Goal: Task Accomplishment & Management: Use online tool/utility

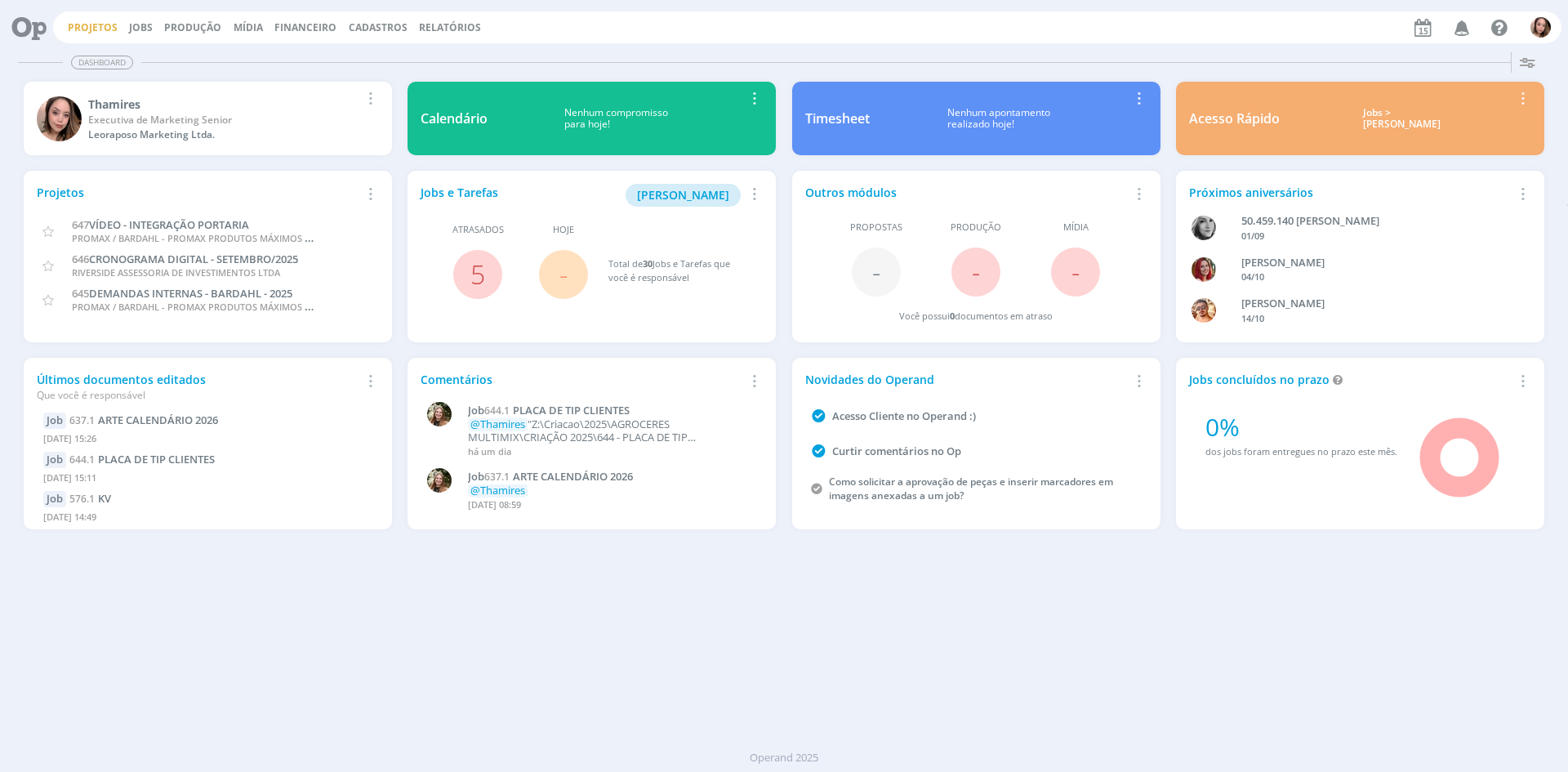
click at [89, 32] on link "Projetos" at bounding box center [92, 27] width 50 height 14
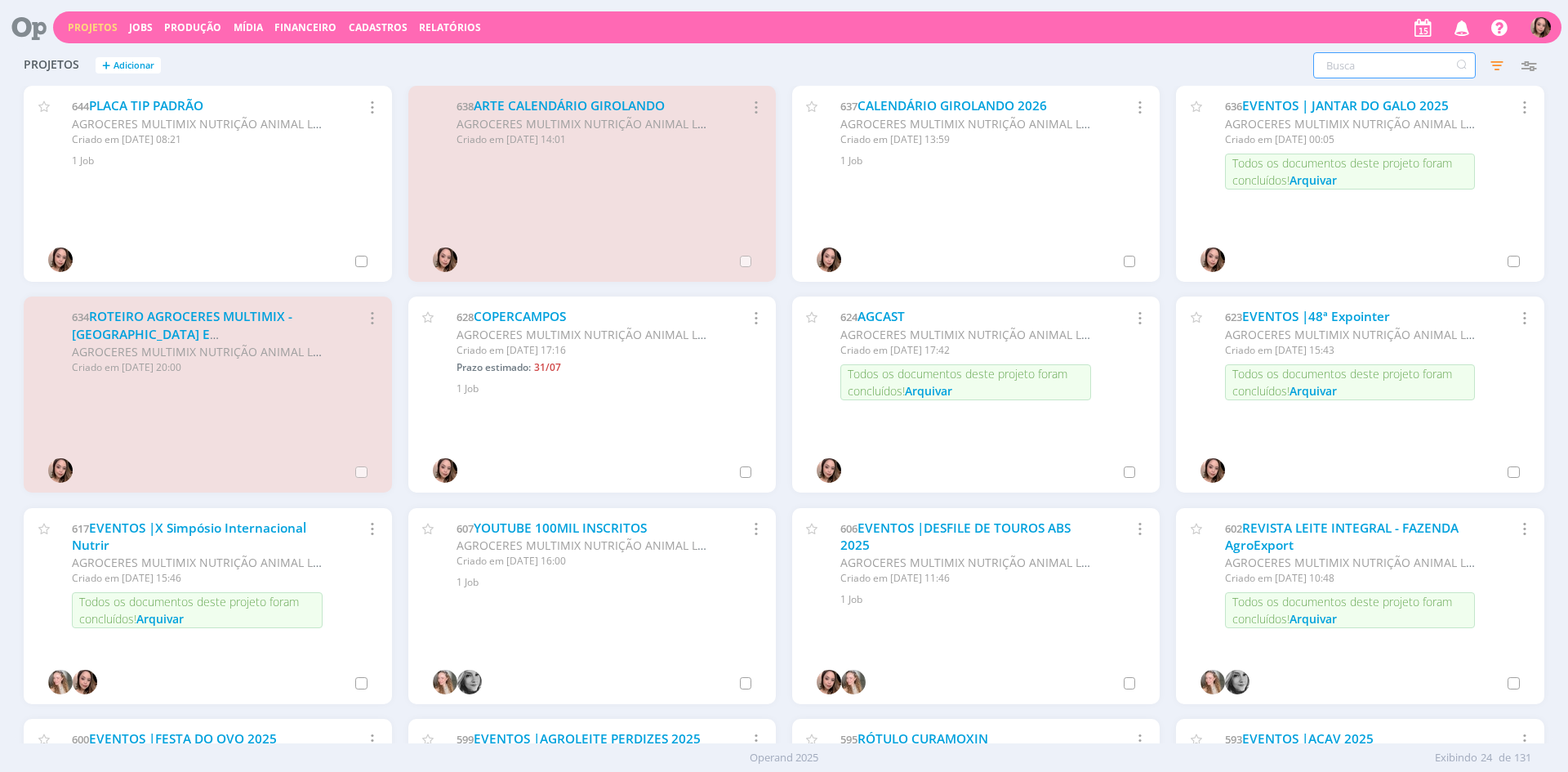
click at [1368, 70] on input "text" at bounding box center [1394, 64] width 162 height 26
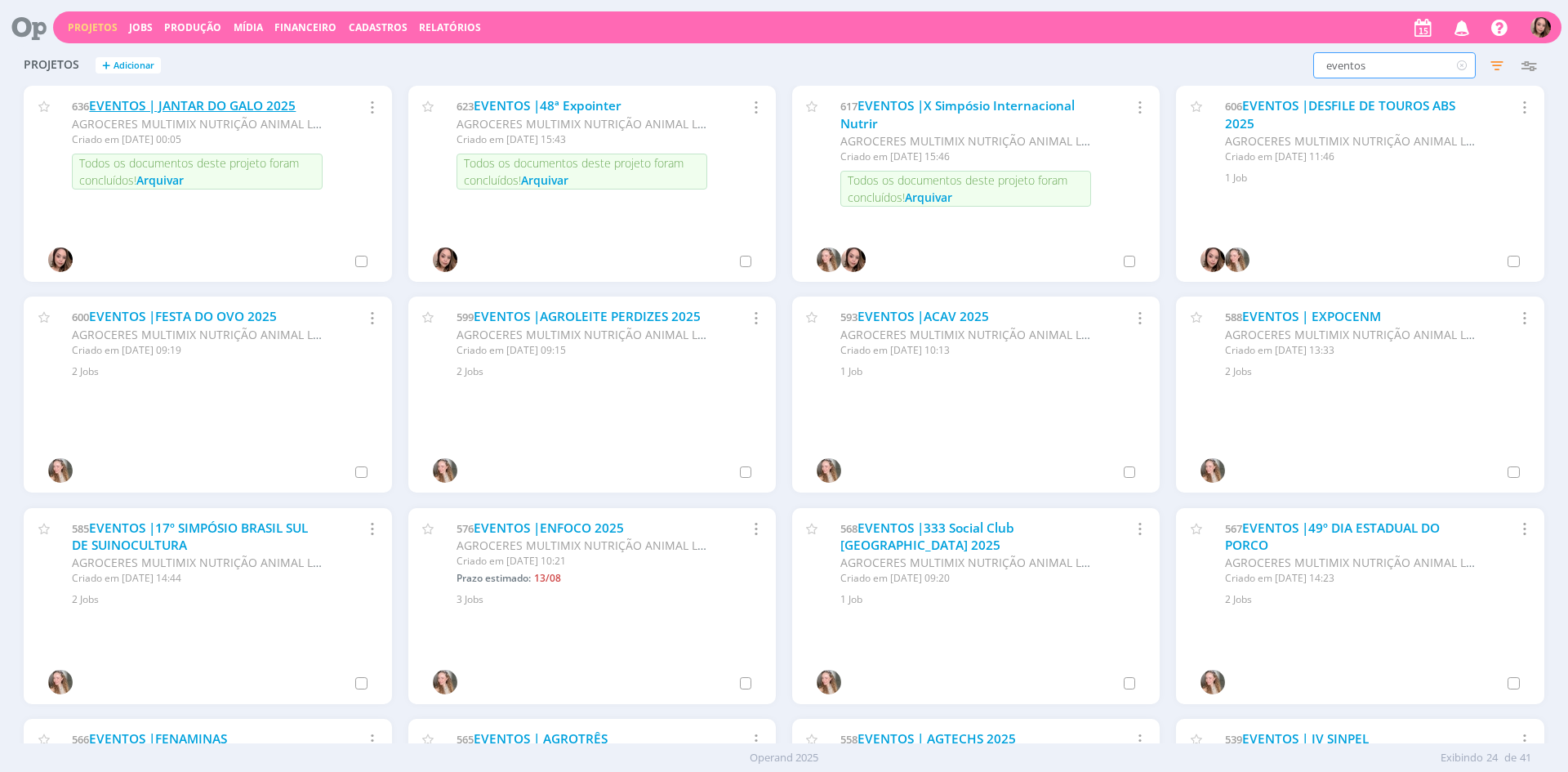
type input "eventos"
click at [269, 101] on link "EVENTOS | JANTAR DO GALO 2025" at bounding box center [191, 106] width 206 height 18
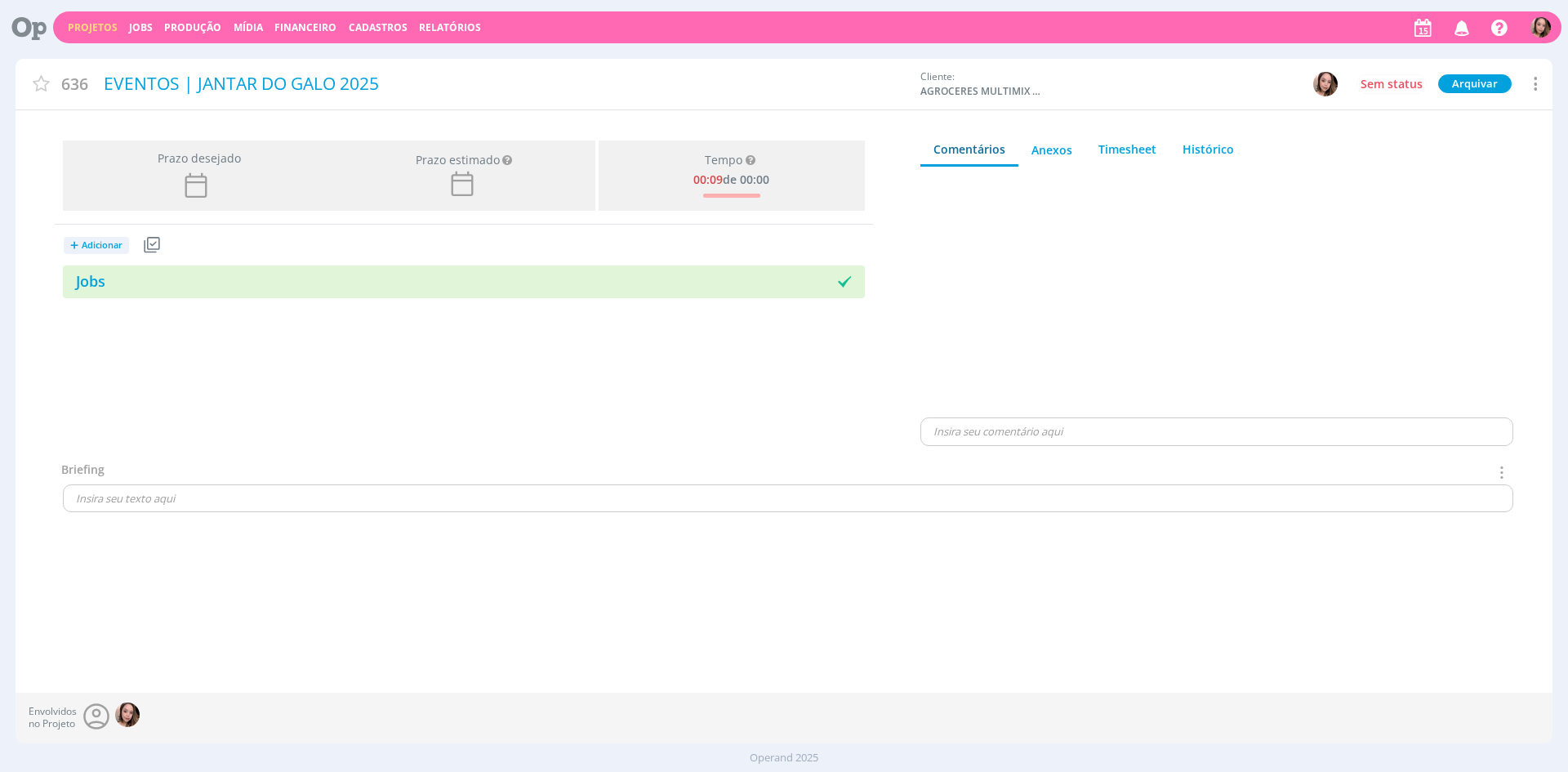
click at [1529, 82] on icon at bounding box center [1534, 83] width 20 height 22
click at [1420, 171] on div "Duplicar" at bounding box center [1414, 173] width 260 height 27
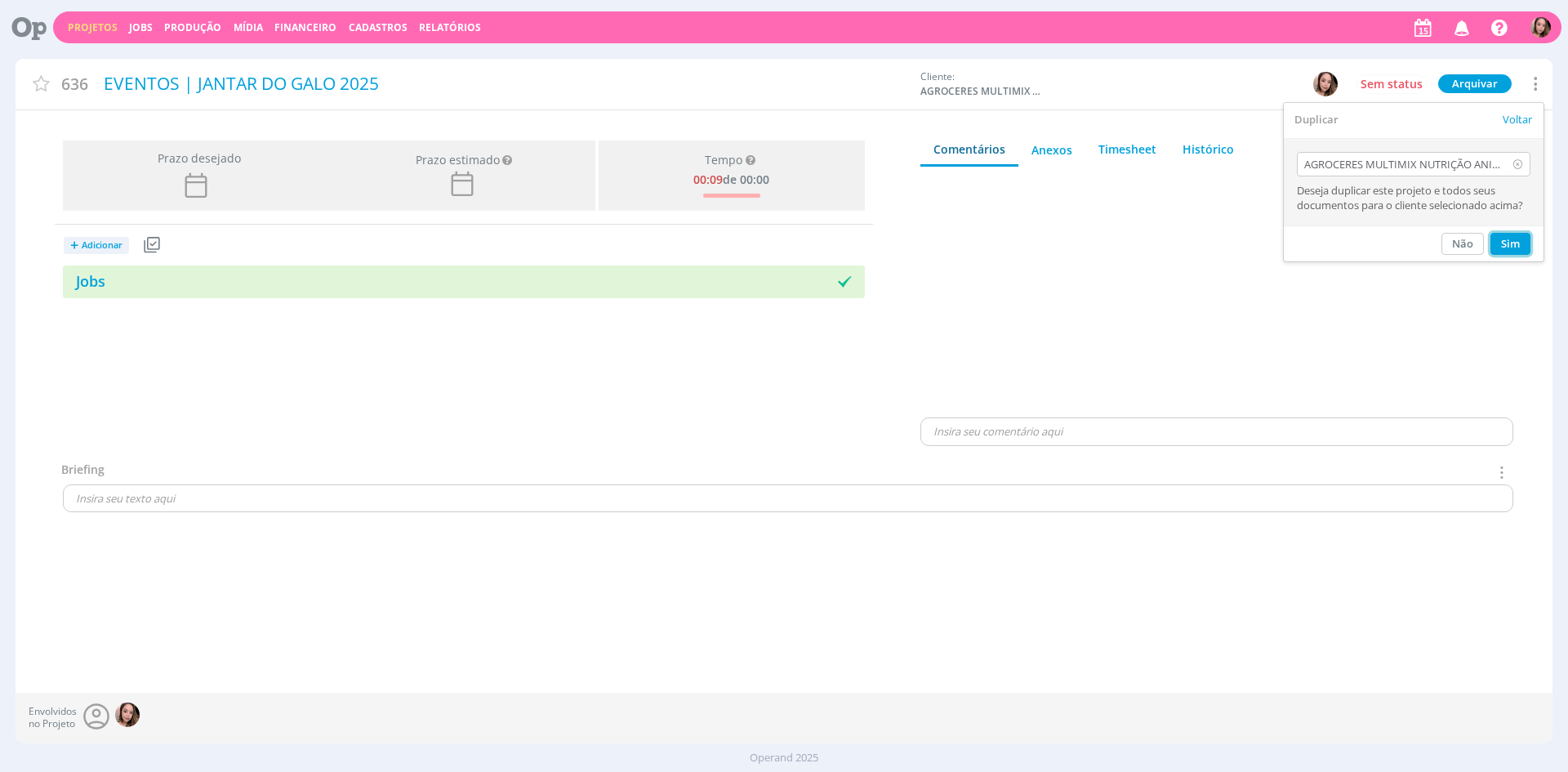
click at [1500, 242] on button "Sim" at bounding box center [1509, 243] width 40 height 22
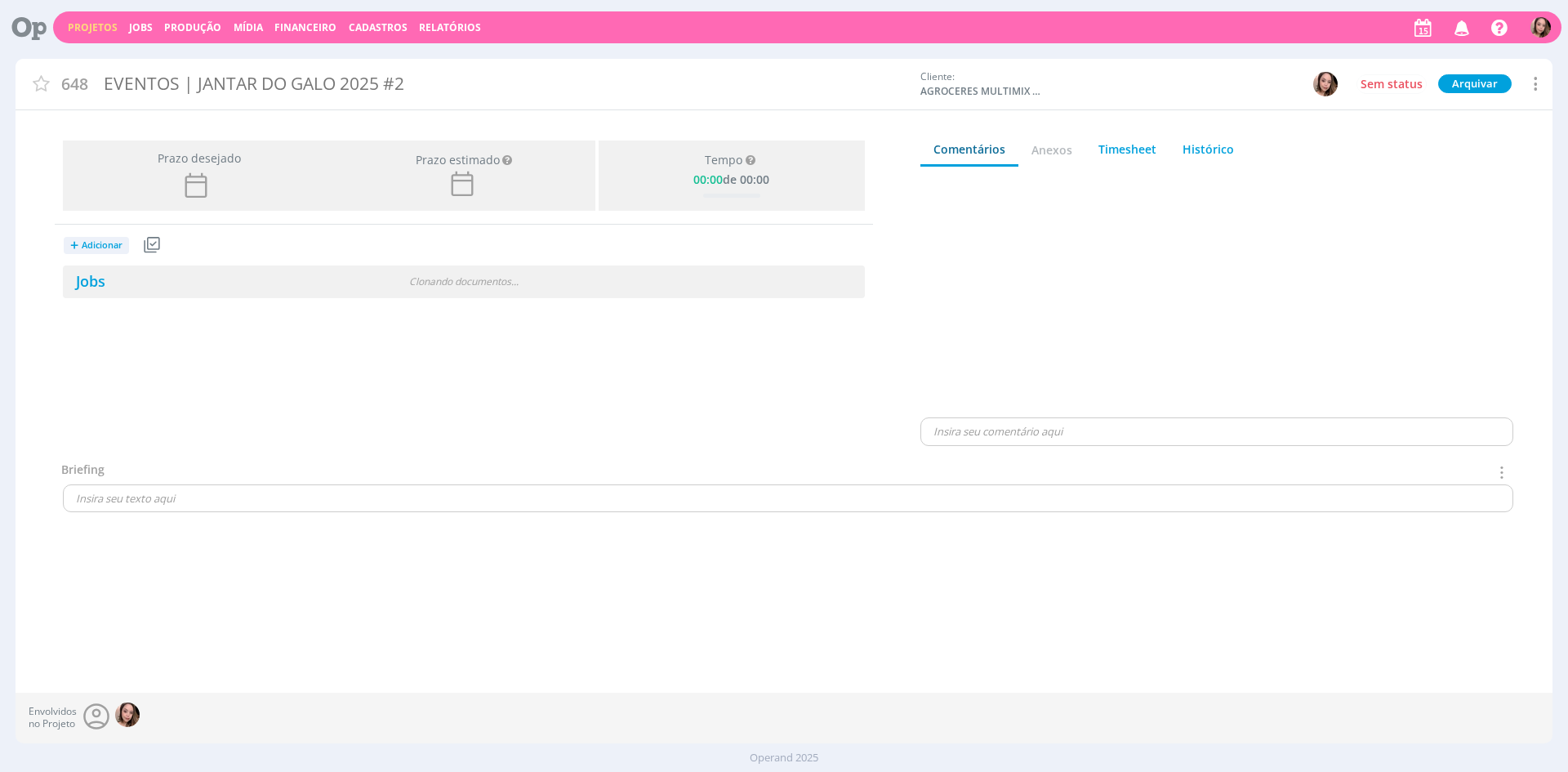
click at [360, 87] on div "EVENTOS | JANTAR DO GALO 2025 #2" at bounding box center [504, 84] width 814 height 37
click at [318, 75] on div "EVENTOS | JANTAR DO GALO 2025 #2" at bounding box center [504, 86] width 814 height 42
click at [198, 83] on div "EVENTOS | JANTAR DO GALO 2025 #2" at bounding box center [504, 86] width 814 height 42
drag, startPoint x: 197, startPoint y: 86, endPoint x: 526, endPoint y: 77, distance: 329.1
click at [526, 77] on div "EVENTOS | JANTAR DO GALO 2025 #2" at bounding box center [504, 86] width 814 height 42
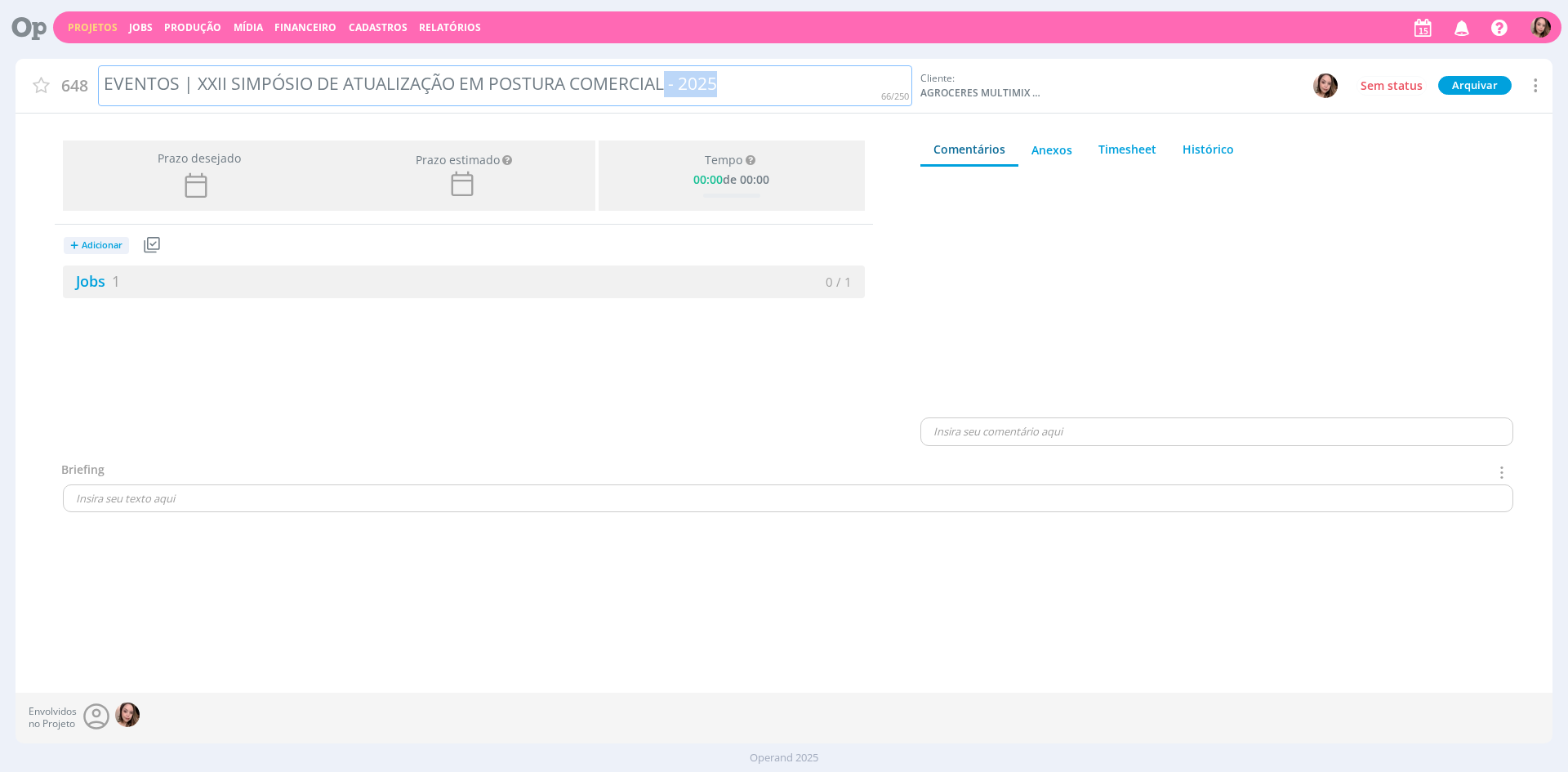
drag, startPoint x: 666, startPoint y: 82, endPoint x: 732, endPoint y: 87, distance: 66.2
click at [732, 87] on div "EVENTOS | XXII SIMPÓSIO DE ATUALIZAÇÃO EM POSTURA COMERCIAL - 2025" at bounding box center [504, 86] width 814 height 42
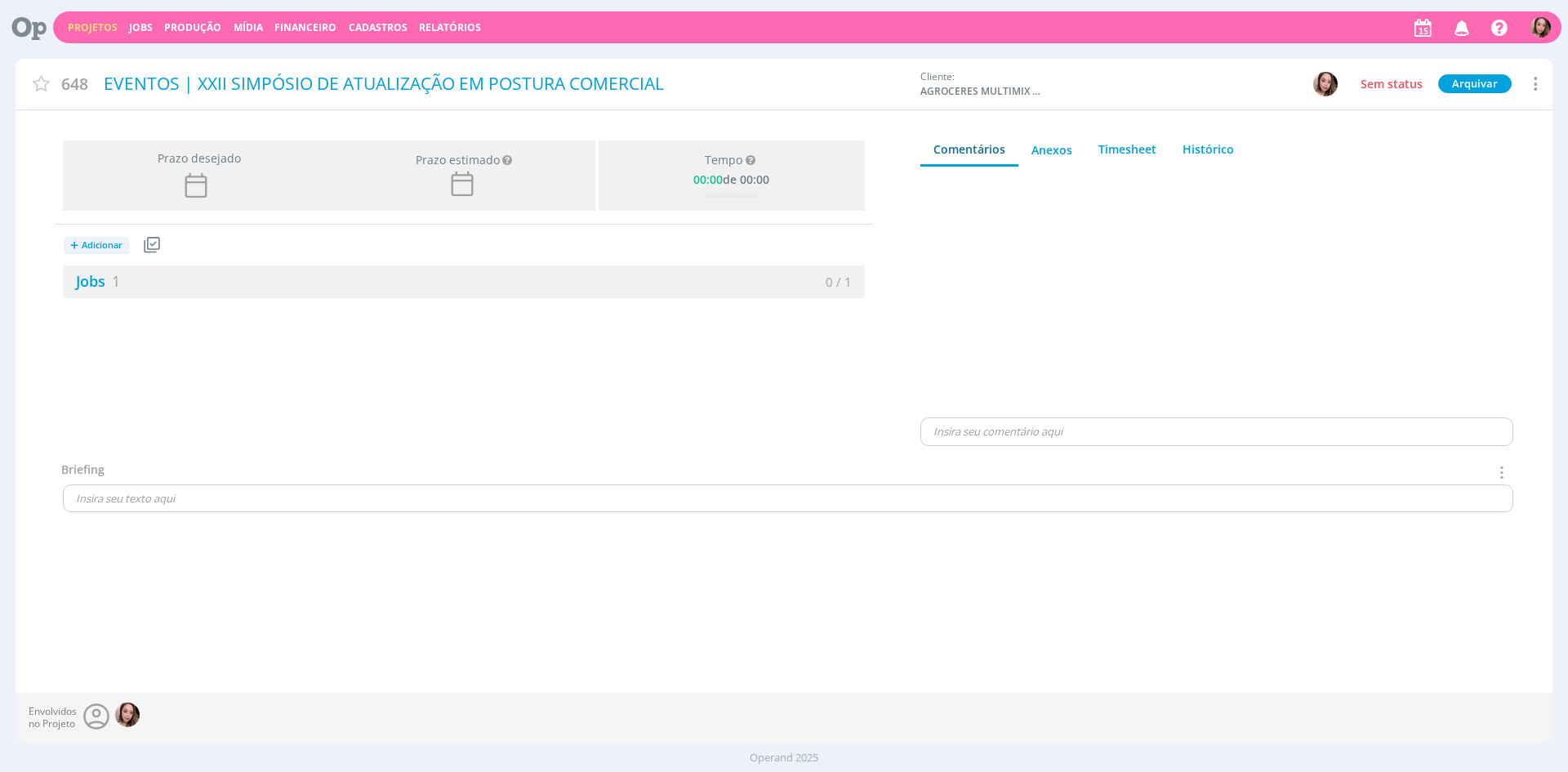
click at [672, 356] on div "Prazo desejado Prazo estimado Prazo estimado é a maior data dentre todos os job…" at bounding box center [464, 297] width 897 height 326
click at [365, 276] on div "Jobs 1" at bounding box center [263, 281] width 401 height 22
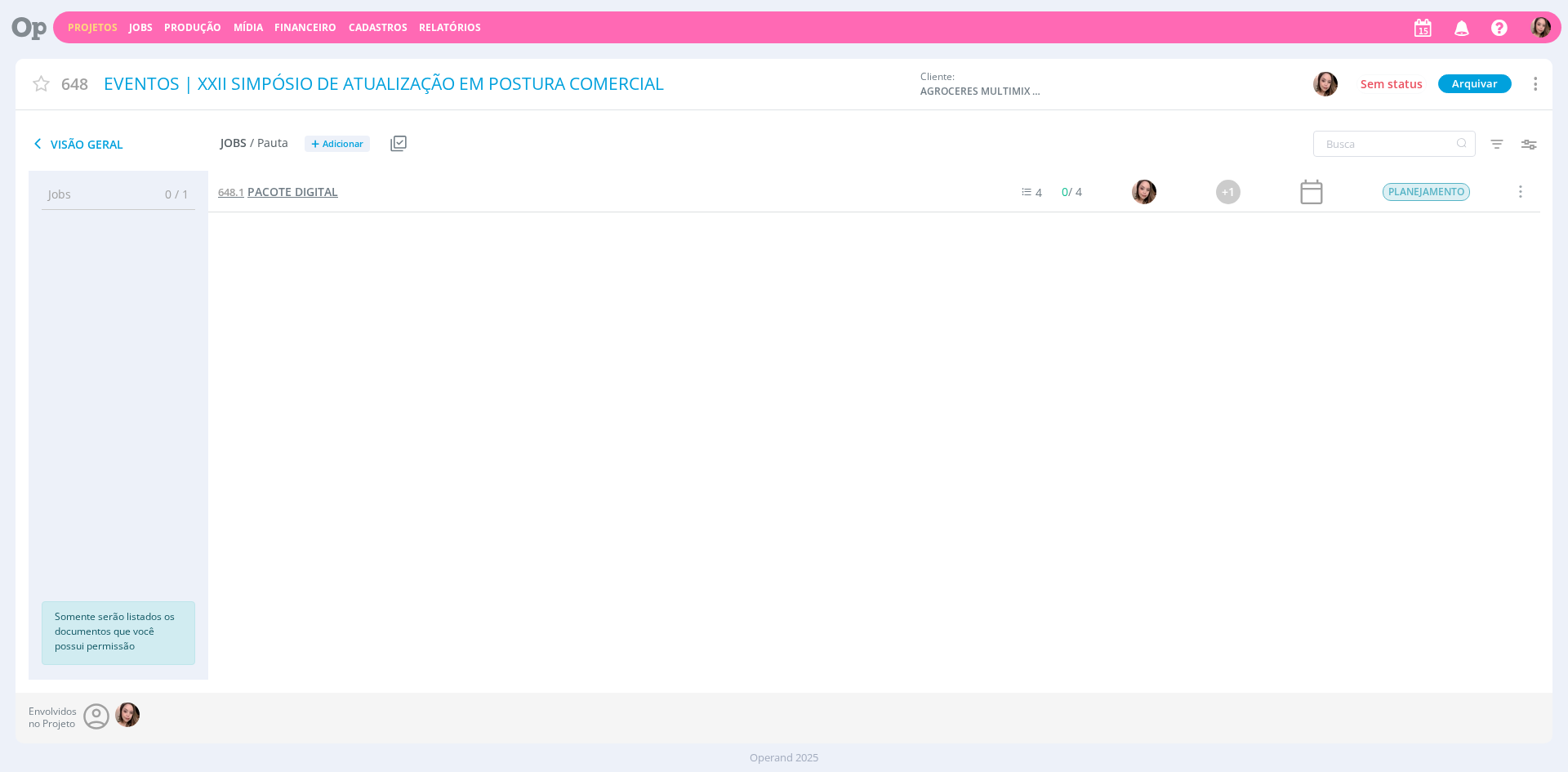
click at [325, 199] on link "648.1 PACOTE DIGITAL" at bounding box center [277, 192] width 120 height 18
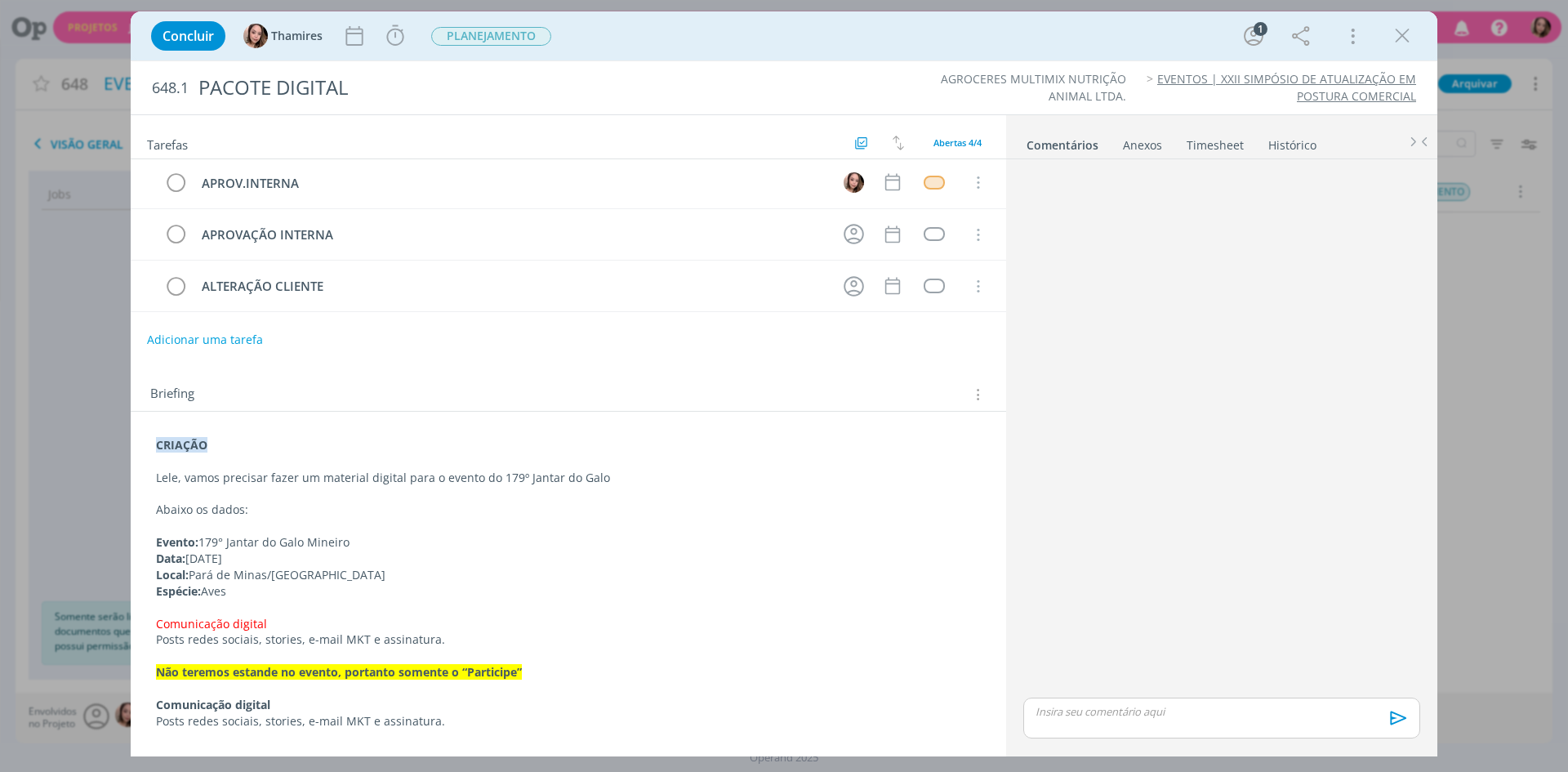
scroll to position [166, 0]
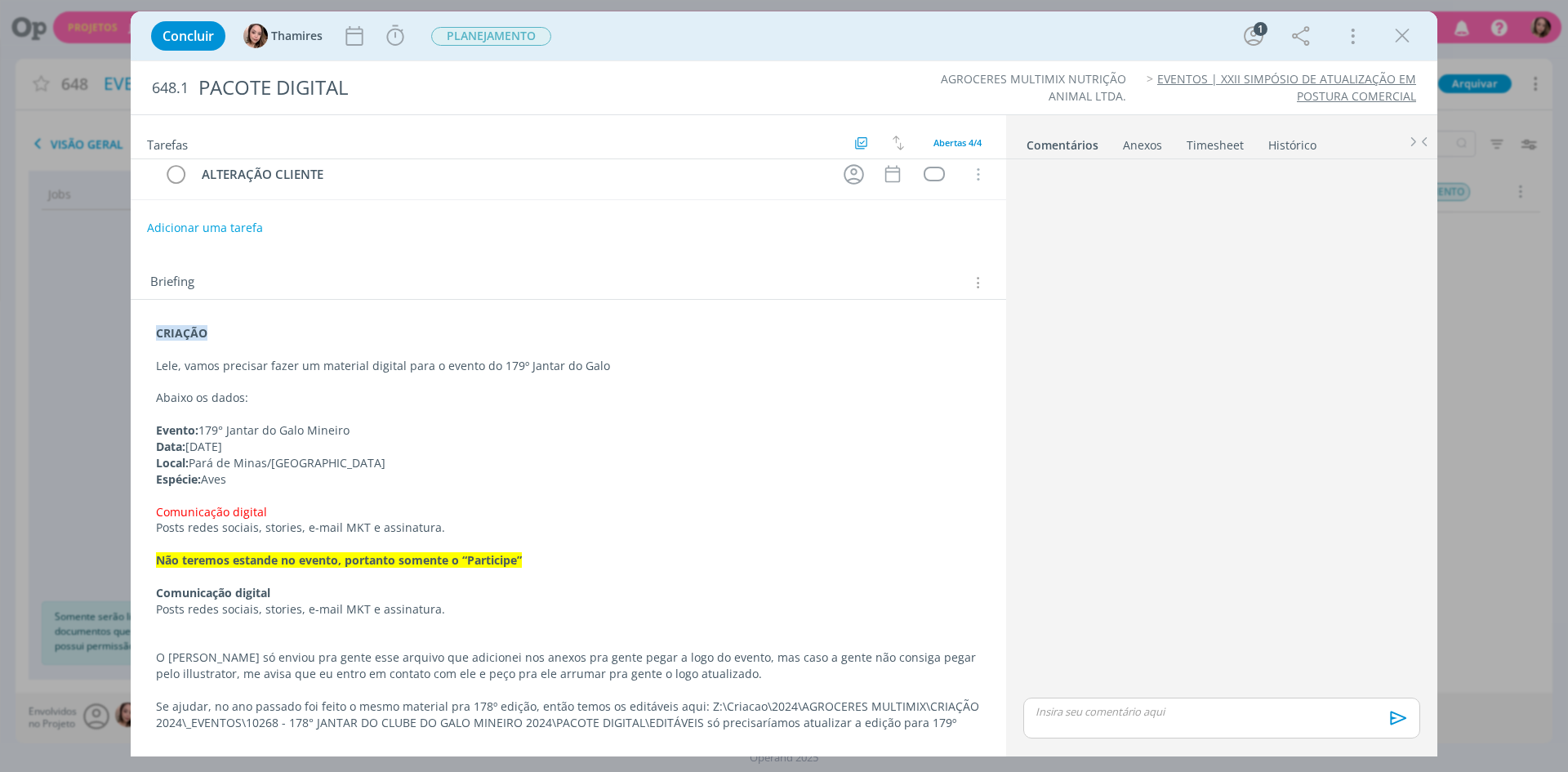
drag, startPoint x: 241, startPoint y: 366, endPoint x: 227, endPoint y: 367, distance: 14.0
click at [242, 366] on p "Lele, vamos precisar fazer um material digital para o evento do 179º Jantar do …" at bounding box center [569, 365] width 825 height 17
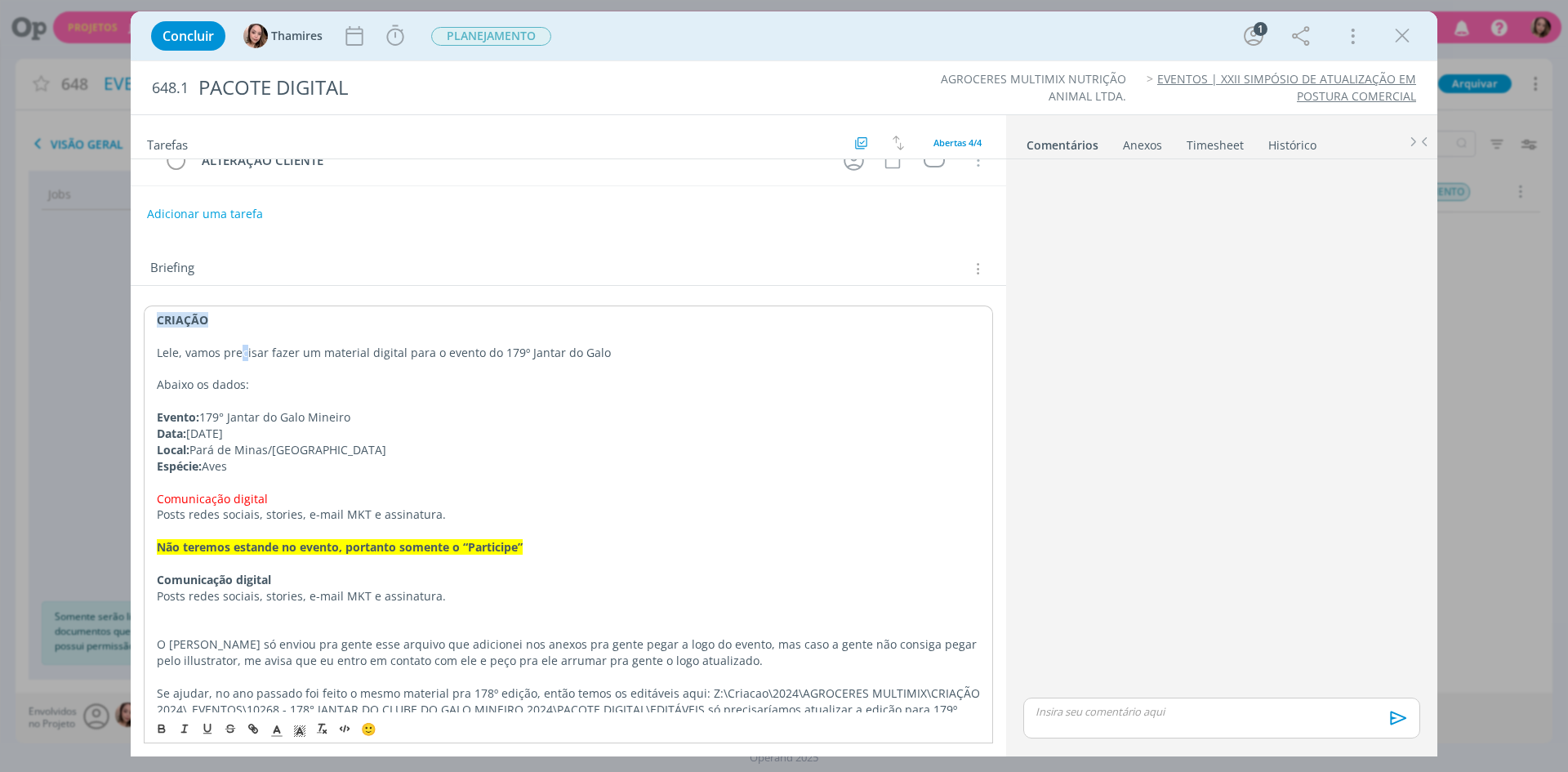
scroll to position [197, 0]
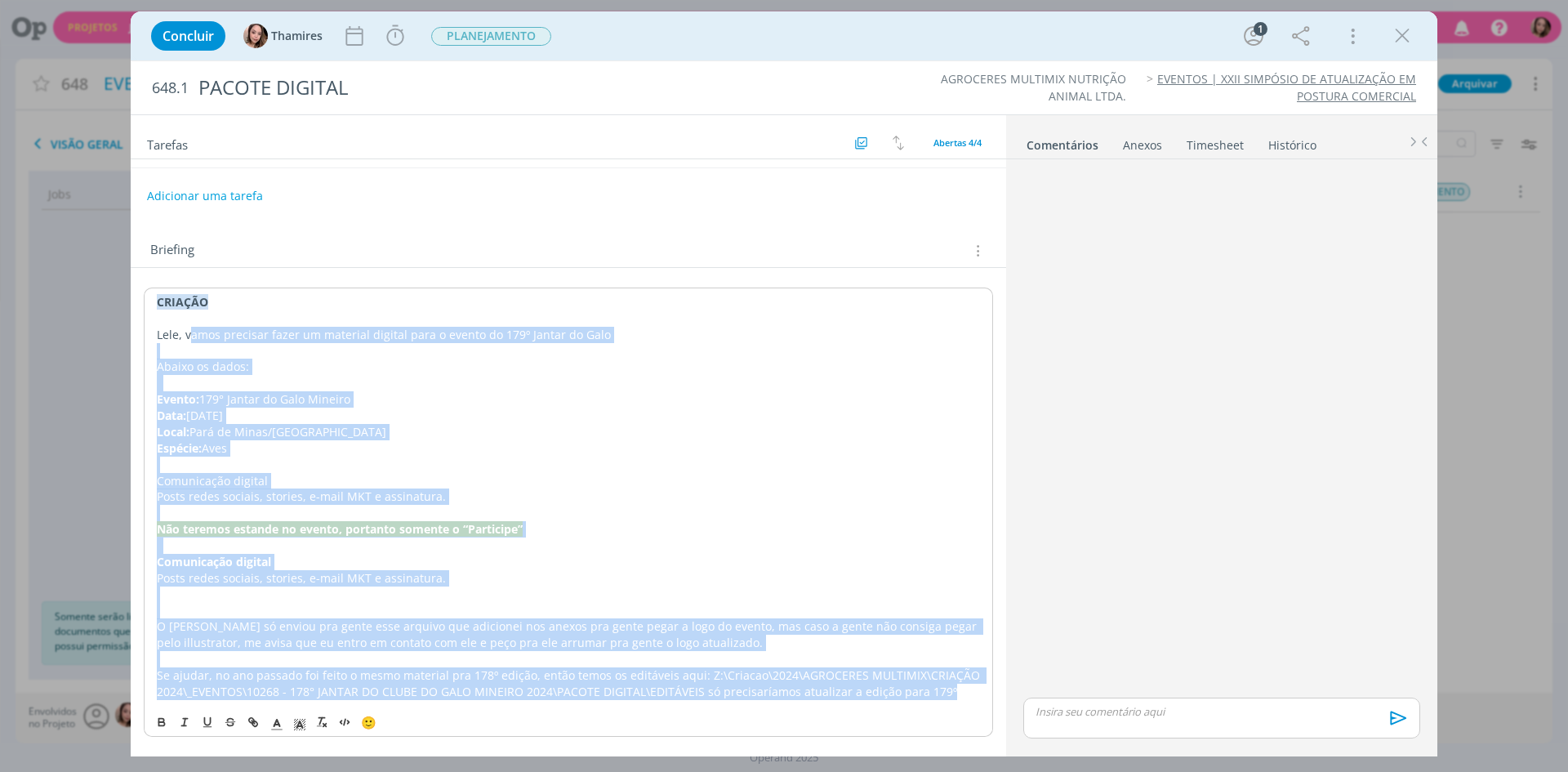
drag, startPoint x: 188, startPoint y: 370, endPoint x: 958, endPoint y: 699, distance: 837.3
click at [958, 699] on div "CRIAÇÃO Lele, vamos precisar fazer um material digital para o evento do 179º Ja…" at bounding box center [568, 496] width 849 height 418
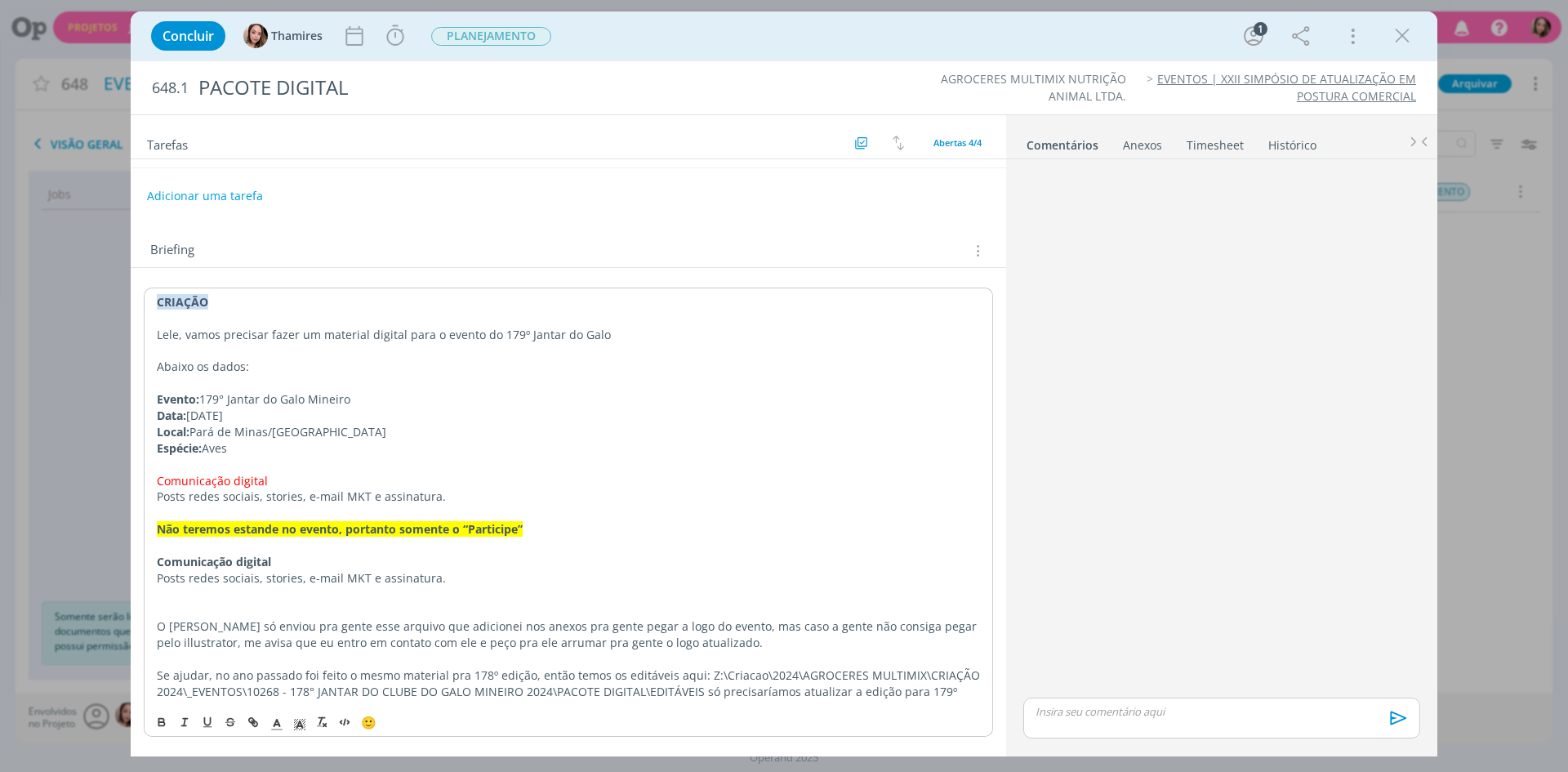
scroll to position [0, 0]
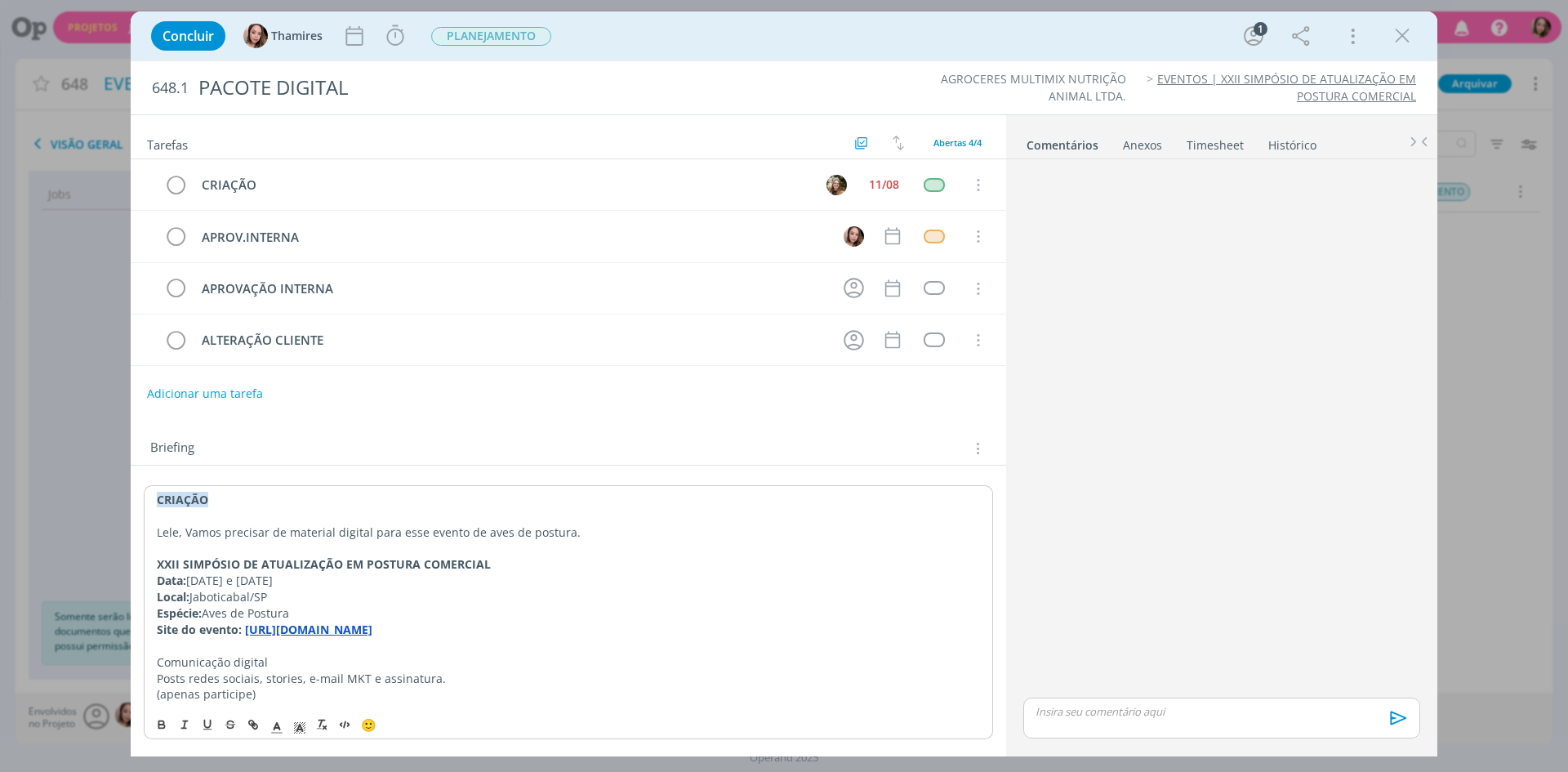
click at [188, 531] on p "Lele, Vamos precisar de material digital para esse evento de aves de postura." at bounding box center [568, 533] width 823 height 17
click at [445, 569] on strong "XXII SIMPÓSIO DE ATUALIZAÇÃO EM POSTURA COMERCIAL" at bounding box center [323, 562] width 334 height 16
click at [276, 565] on strong "XXII SIMPÓSIO DE ATUALIZAÇÃO EM POSTURA COMERCIAL" at bounding box center [323, 562] width 334 height 16
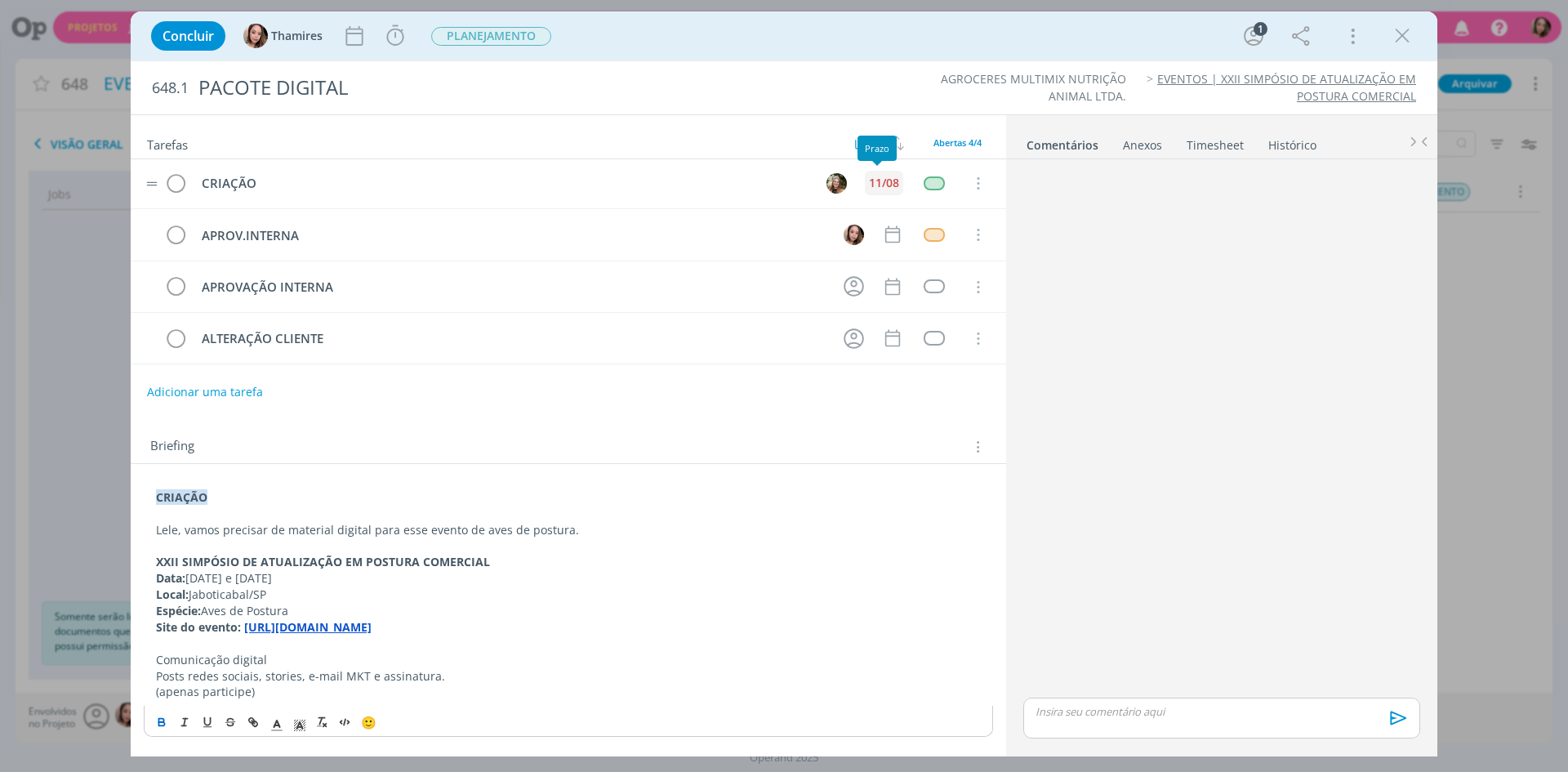
click at [888, 186] on div "11/08" at bounding box center [883, 183] width 30 height 12
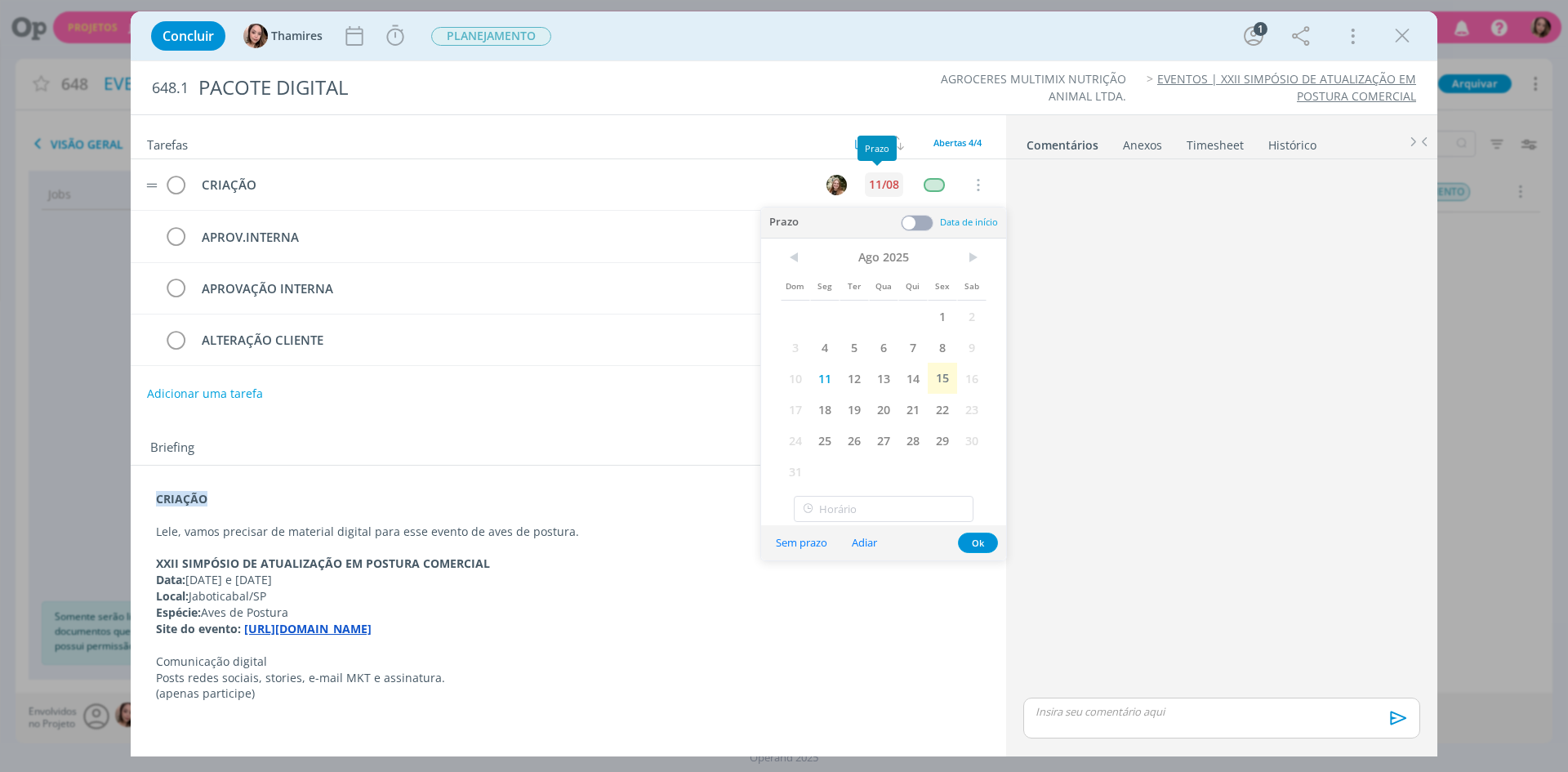
scroll to position [0, 0]
click at [824, 412] on span "18" at bounding box center [825, 409] width 29 height 31
click at [984, 545] on button "Ok" at bounding box center [977, 542] width 40 height 21
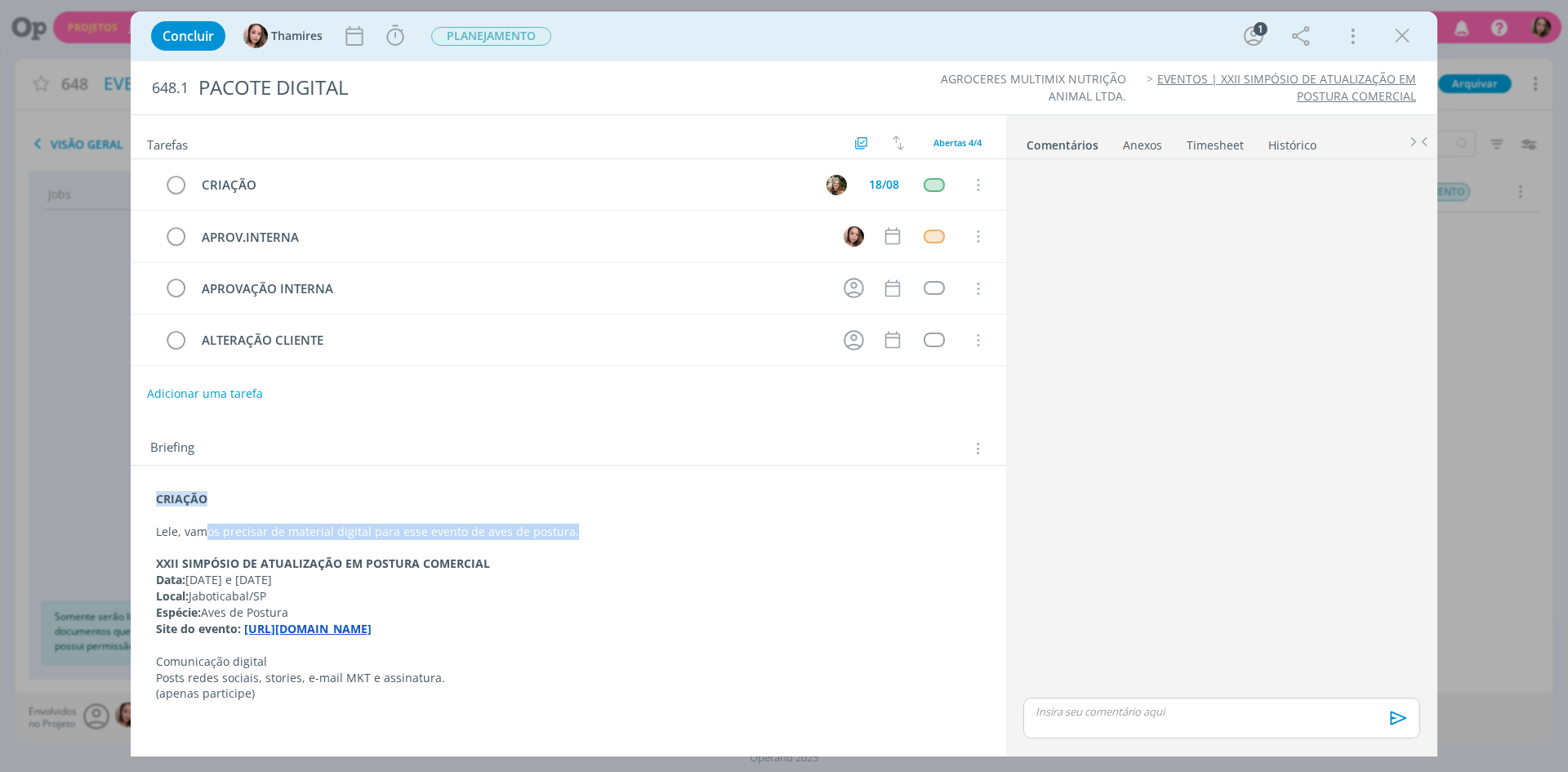
drag, startPoint x: 209, startPoint y: 536, endPoint x: 574, endPoint y: 536, distance: 365.0
click at [574, 536] on p "Lele, vamos precisar de material digital para esse evento de aves de postura." at bounding box center [569, 532] width 825 height 17
click at [180, 685] on p "Posts redes sociais, stories, e-mail MKT e assinatura." at bounding box center [568, 678] width 823 height 17
click at [522, 24] on span "PLANEJAMENTO" at bounding box center [490, 36] width 132 height 29
click at [509, 44] on span "PLANEJAMENTO" at bounding box center [490, 36] width 120 height 19
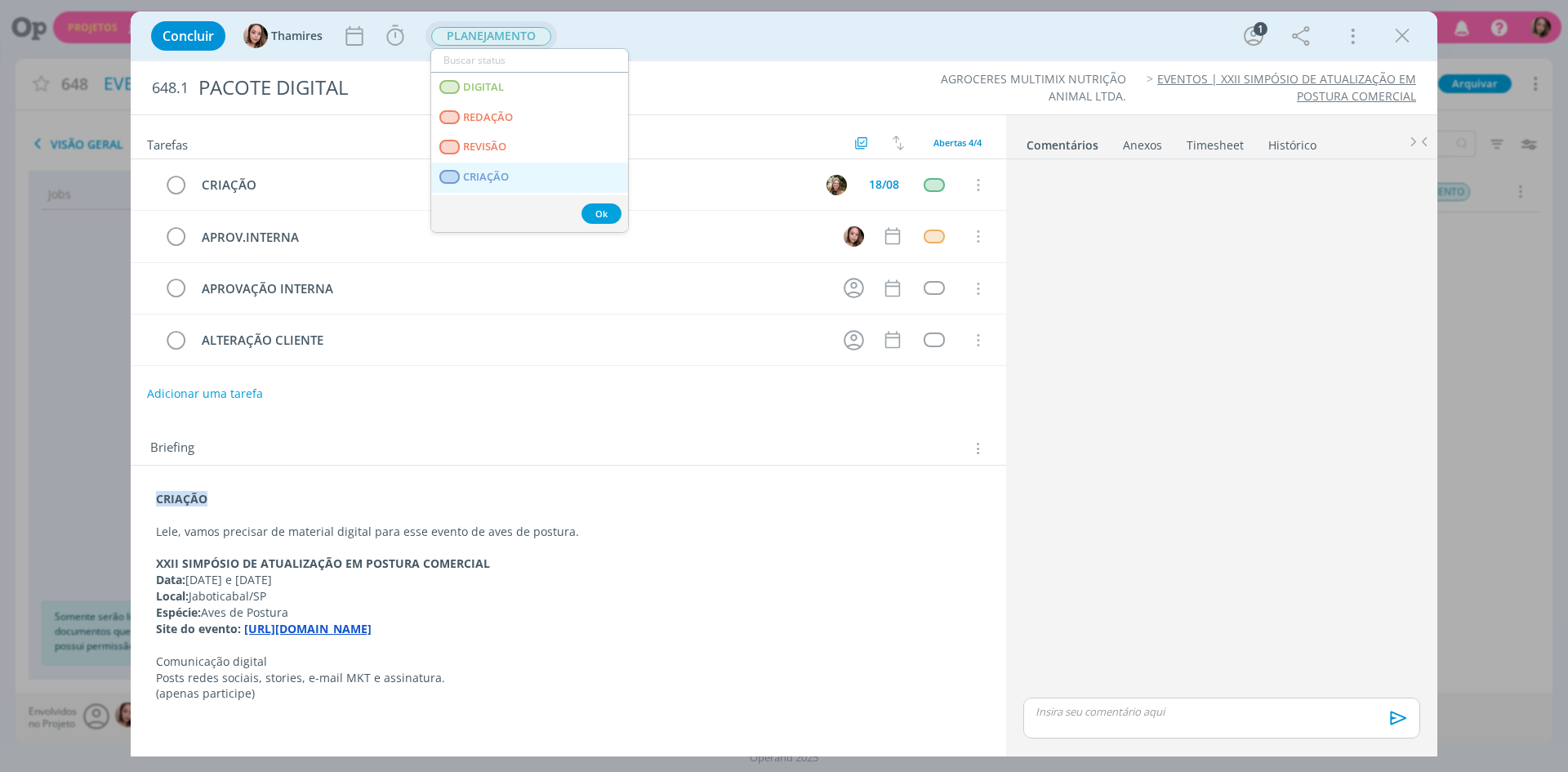
click at [501, 172] on span "CRIAÇÃO" at bounding box center [486, 177] width 46 height 13
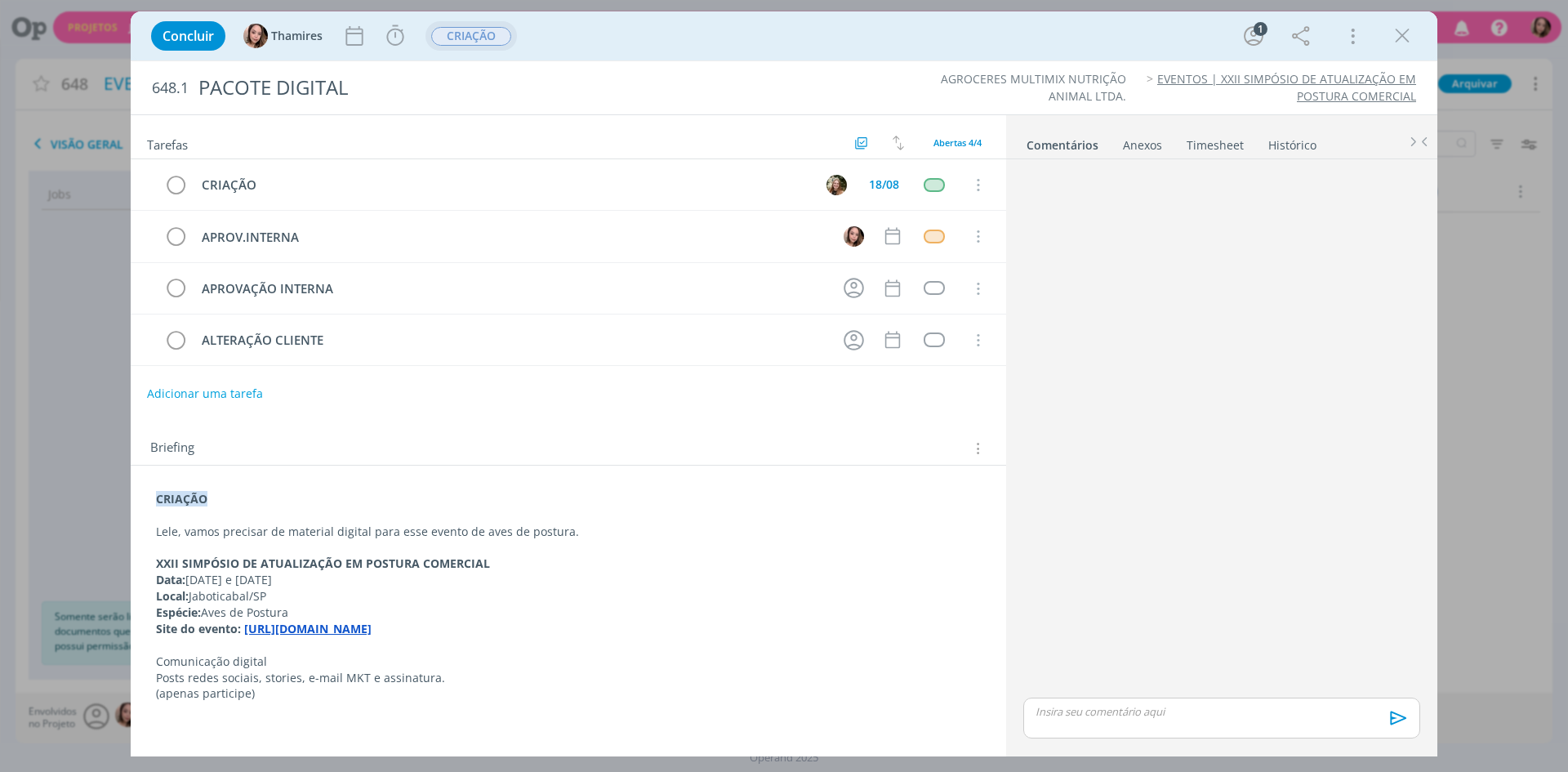
click at [205, 663] on p "Comunicação digital" at bounding box center [569, 662] width 825 height 17
click at [205, 663] on p "Comunicação digital" at bounding box center [568, 662] width 823 height 17
click at [300, 729] on rect "dialog" at bounding box center [300, 729] width 1 height 1
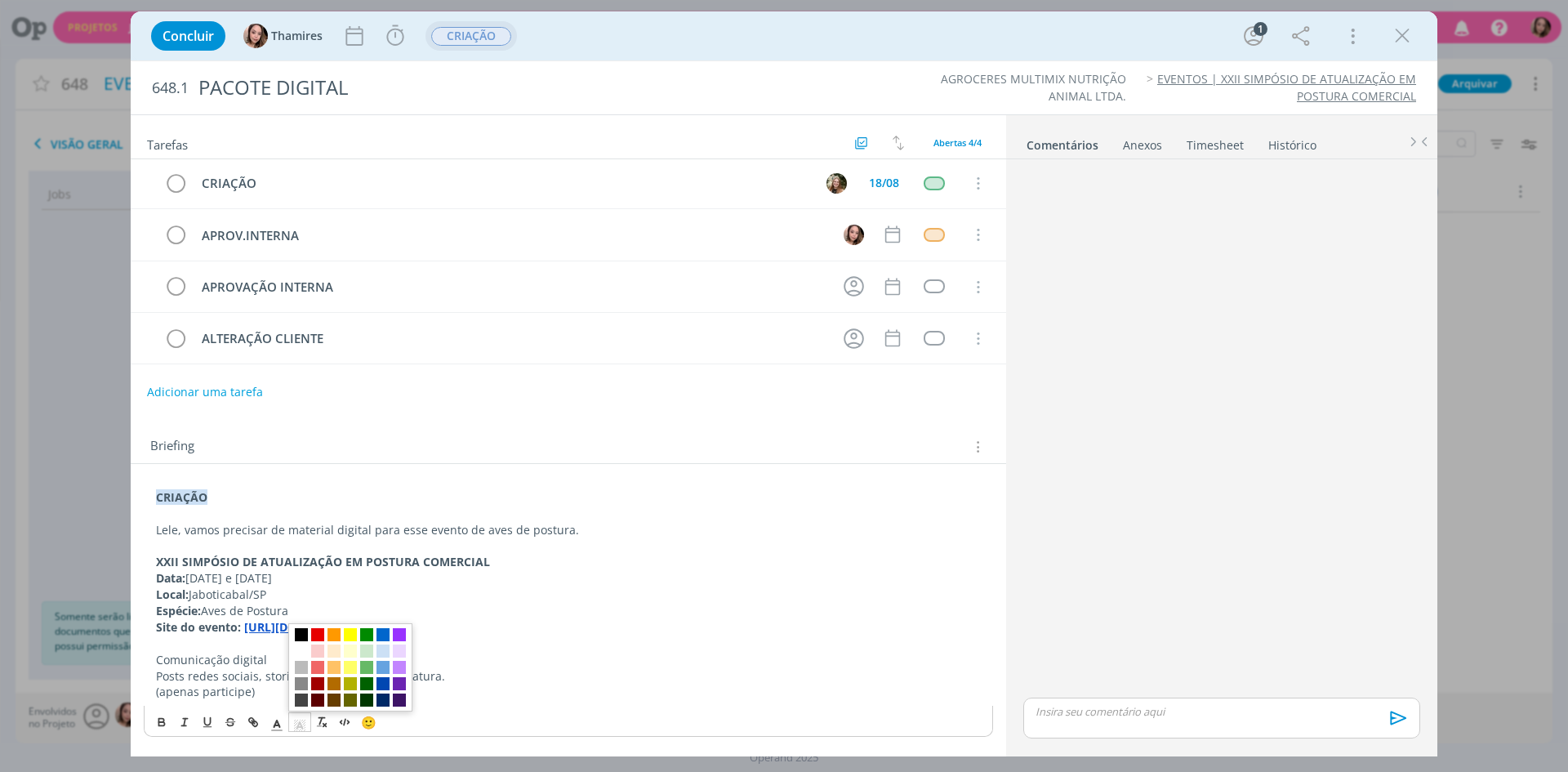
click at [321, 639] on span "dialog" at bounding box center [317, 634] width 13 height 13
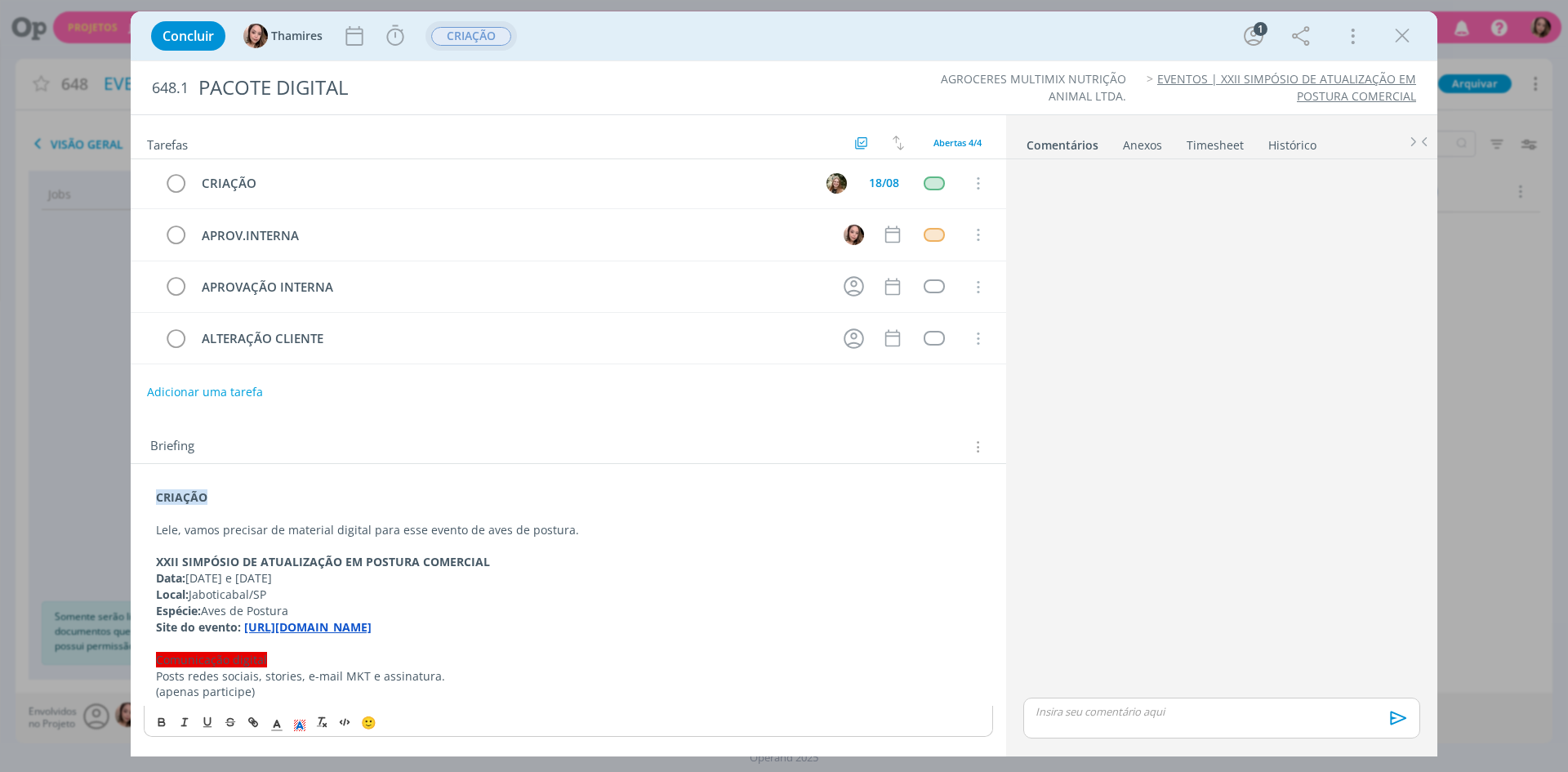
click at [318, 687] on p "(apenas participe)" at bounding box center [569, 692] width 825 height 17
click at [241, 665] on p "Comunicação digital" at bounding box center [569, 660] width 825 height 17
click at [267, 724] on span "dialog" at bounding box center [276, 722] width 22 height 20
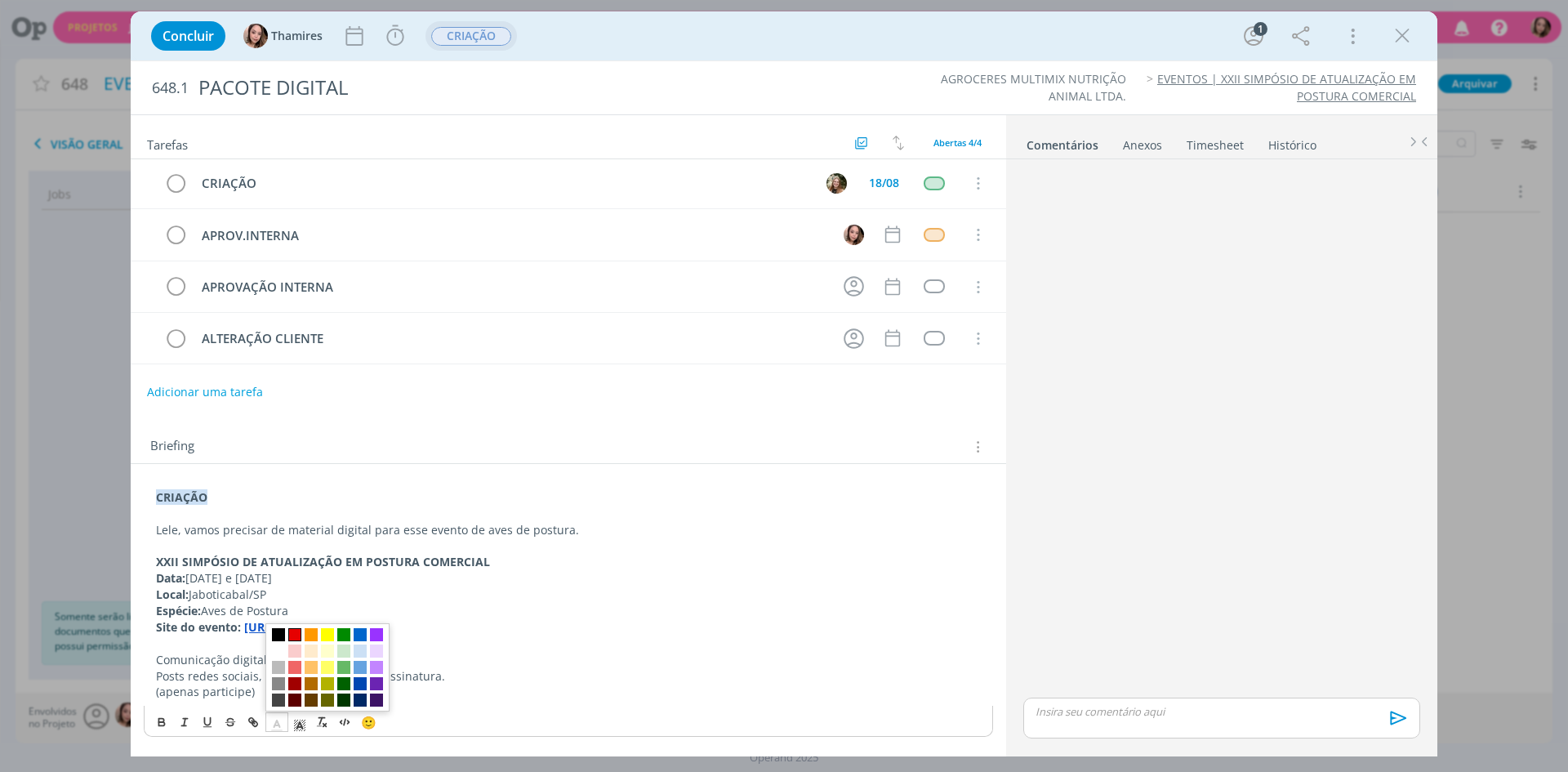
click at [297, 636] on span "dialog" at bounding box center [294, 634] width 13 height 13
click at [379, 472] on div "CRIAÇÃO Lele, vamos precisar de material digital para esse evento de aves de po…" at bounding box center [569, 604] width 875 height 279
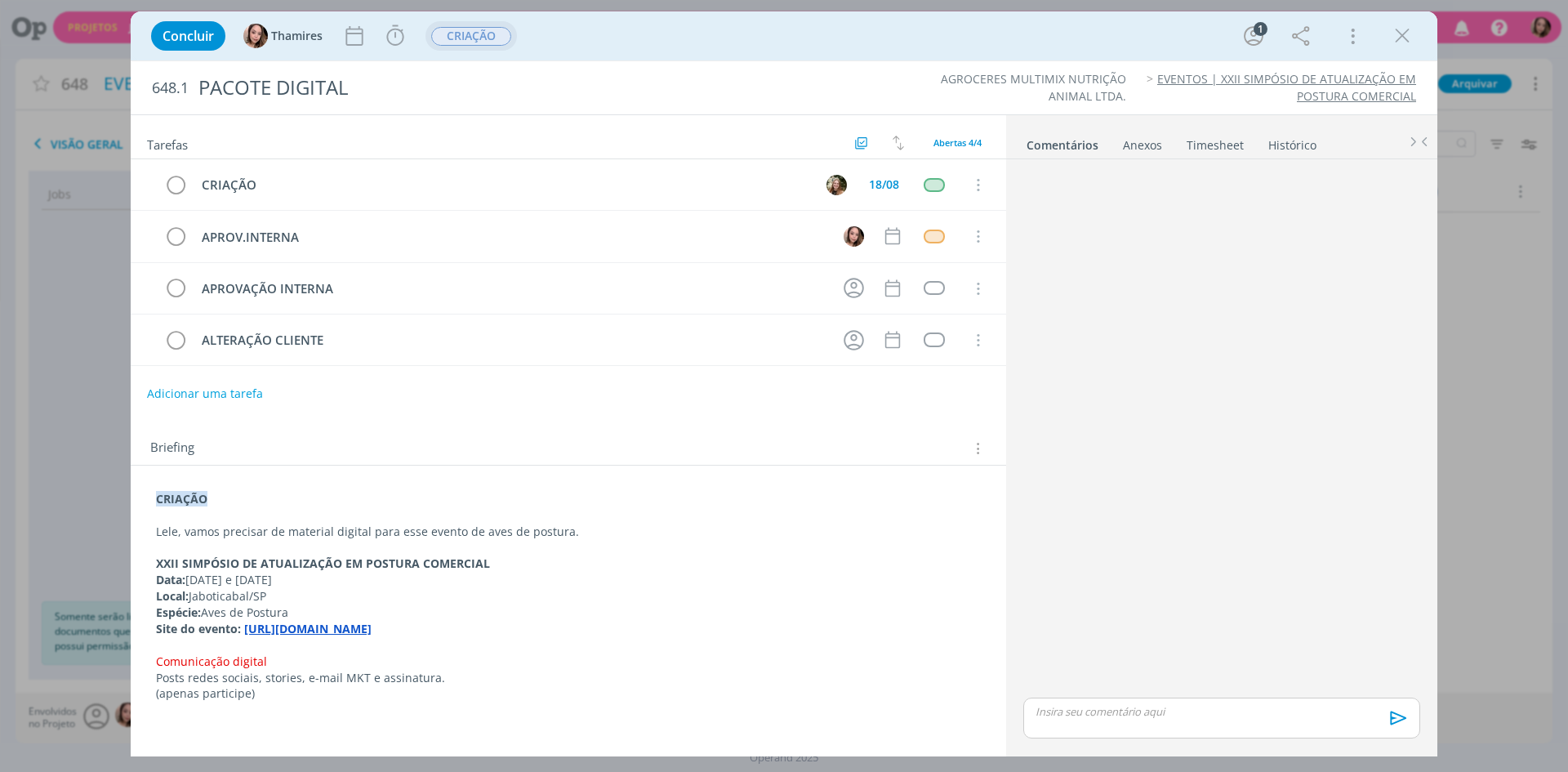
scroll to position [0, 0]
click at [209, 559] on strong "XXII SIMPÓSIO DE ATUALIZAÇÃO EM POSTURA COMERCIAL" at bounding box center [323, 563] width 334 height 16
click at [401, 604] on p "Espécie: Aves de Postura" at bounding box center [568, 611] width 823 height 17
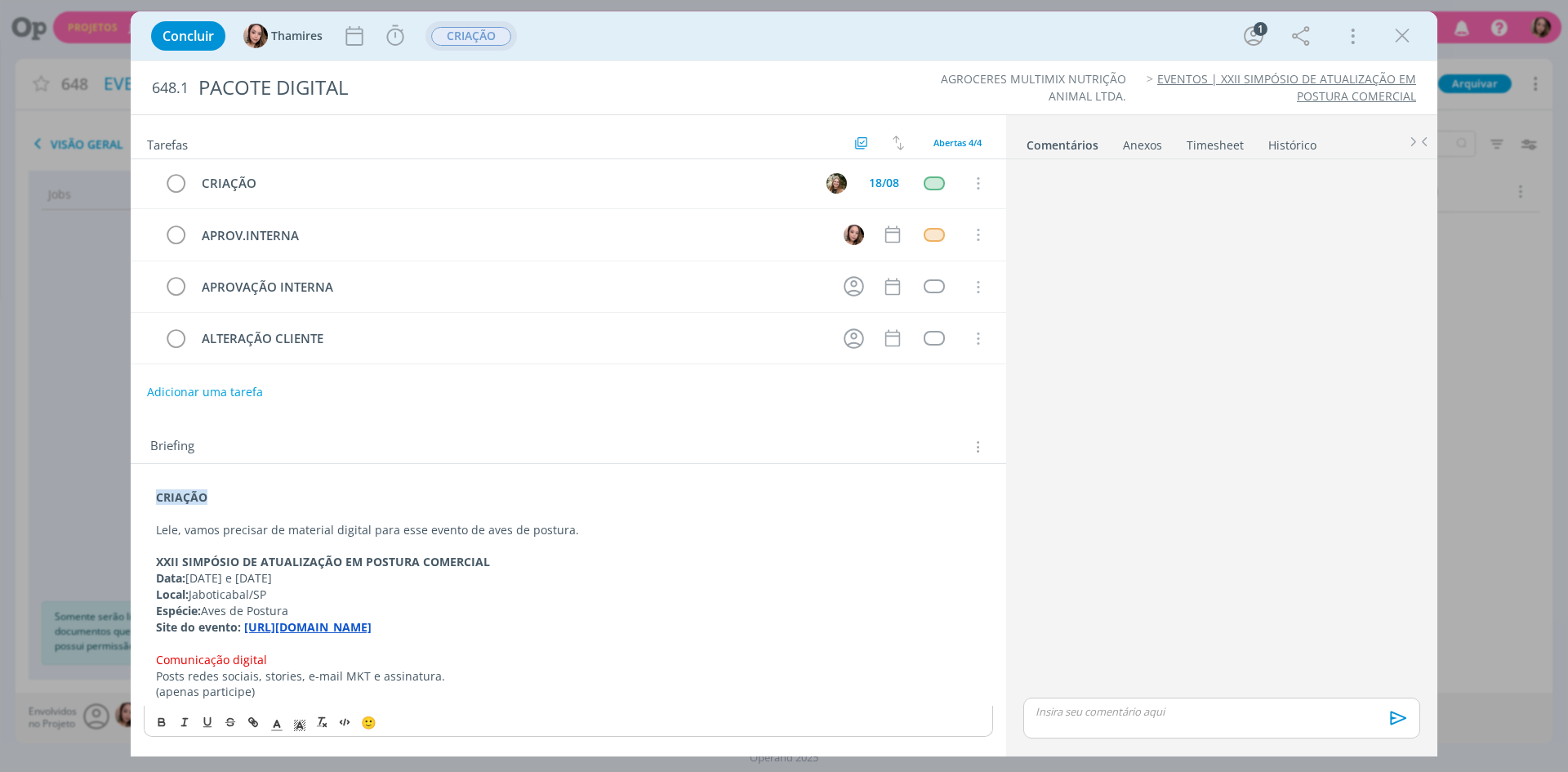
click at [1387, 75] on link "EVENTOS | XXII SIMPÓSIO DE ATUALIZAÇÃO EM POSTURA COMERCIAL" at bounding box center [1286, 87] width 259 height 32
click at [1407, 42] on icon "dialog" at bounding box center [1402, 35] width 24 height 24
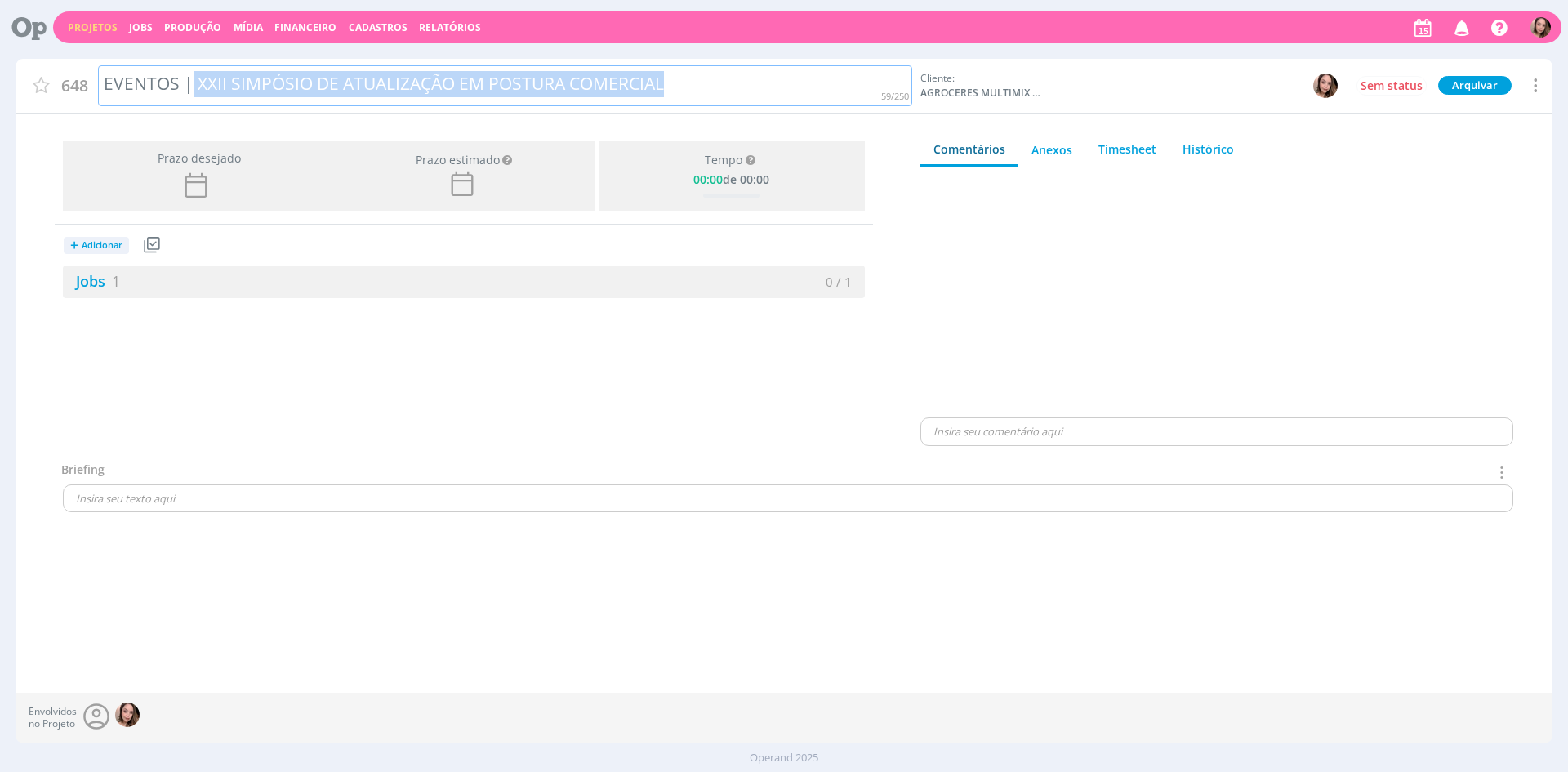
drag, startPoint x: 191, startPoint y: 87, endPoint x: 742, endPoint y: 122, distance: 552.1
click at [742, 122] on div "648 EVENTOS | XXII SIMPÓSIO DE ATUALIZAÇÃO EM POSTURA COMERCIAL Cliente: AGROCE…" at bounding box center [784, 375] width 1537 height 634
copy div "XXII SIMPÓSIO DE ATUALIZAÇÃO EM POSTURA COMERCIAL"
